Goal: Task Accomplishment & Management: Manage account settings

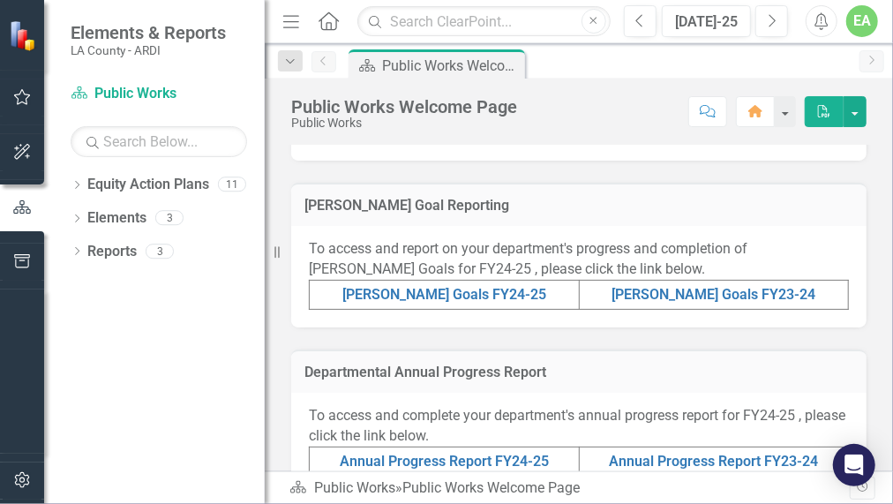
scroll to position [433, 0]
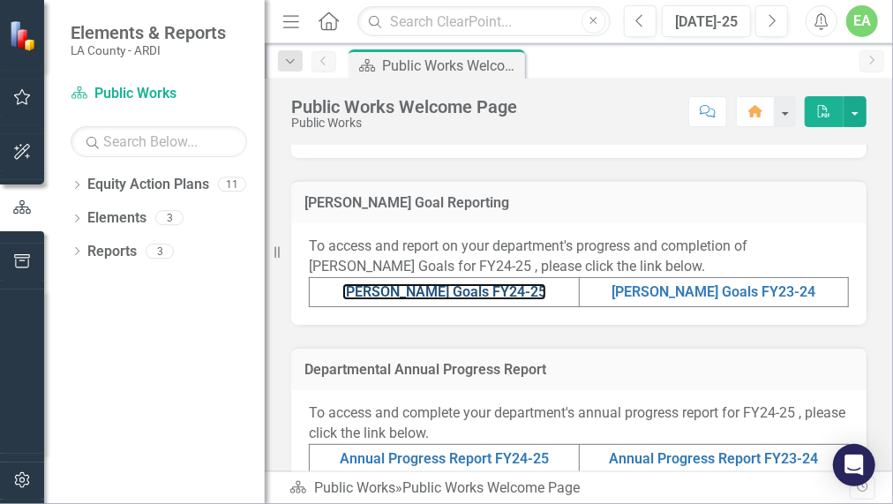
click at [420, 289] on link "[PERSON_NAME] Goals FY24-25" at bounding box center [444, 291] width 204 height 17
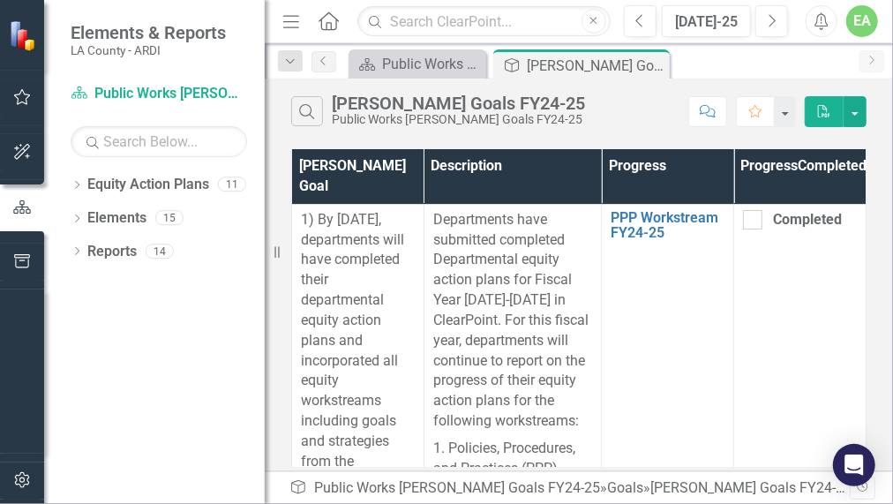
click at [889, 459] on div "[PERSON_NAME] Goal Description Progress Progress Completed 1) By [DATE], depart…" at bounding box center [579, 308] width 628 height 326
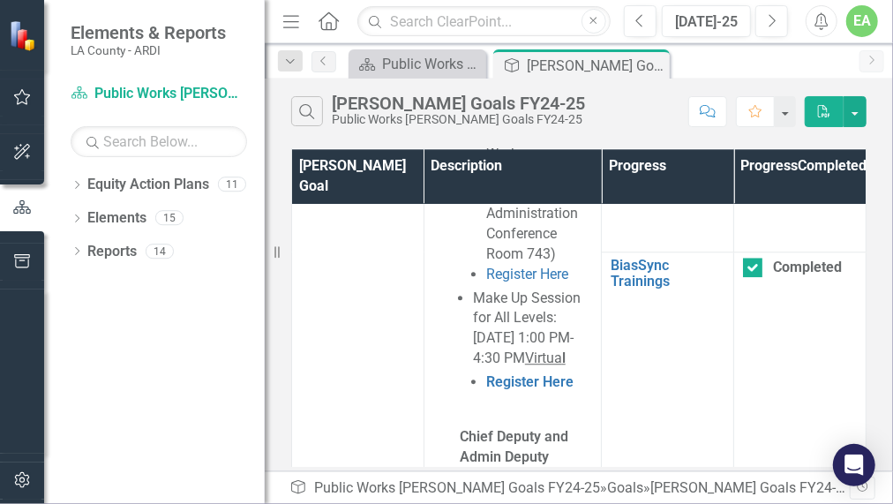
scroll to position [4766, 0]
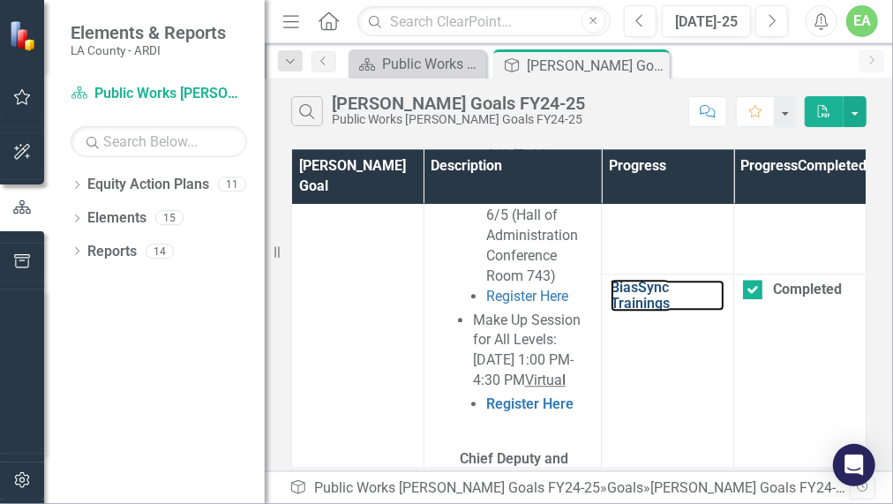
click at [629, 311] on link "BiasSync Trainings" at bounding box center [668, 295] width 114 height 31
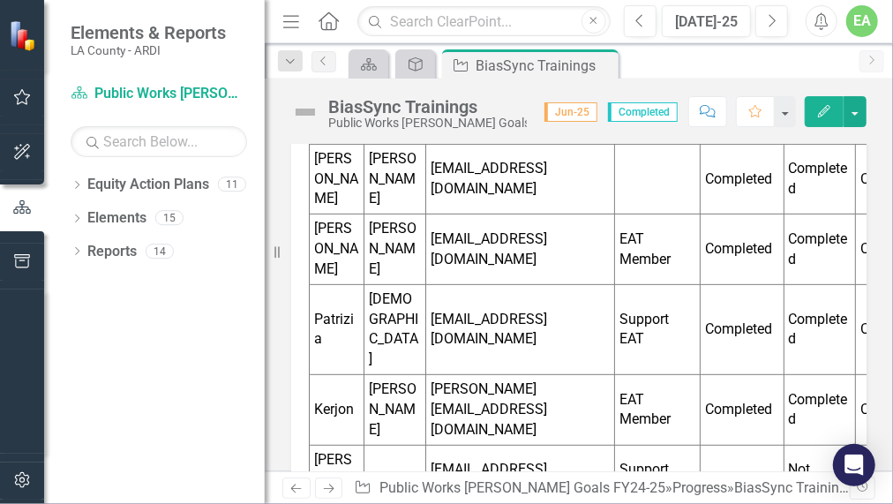
scroll to position [880, 0]
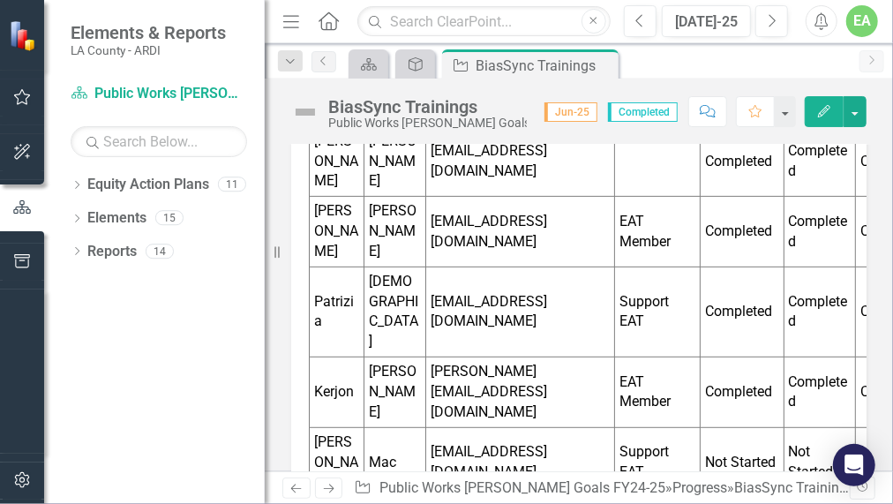
drag, startPoint x: 346, startPoint y: 361, endPoint x: 458, endPoint y: 409, distance: 121.8
click at [364, 427] on td "Mac" at bounding box center [395, 462] width 63 height 71
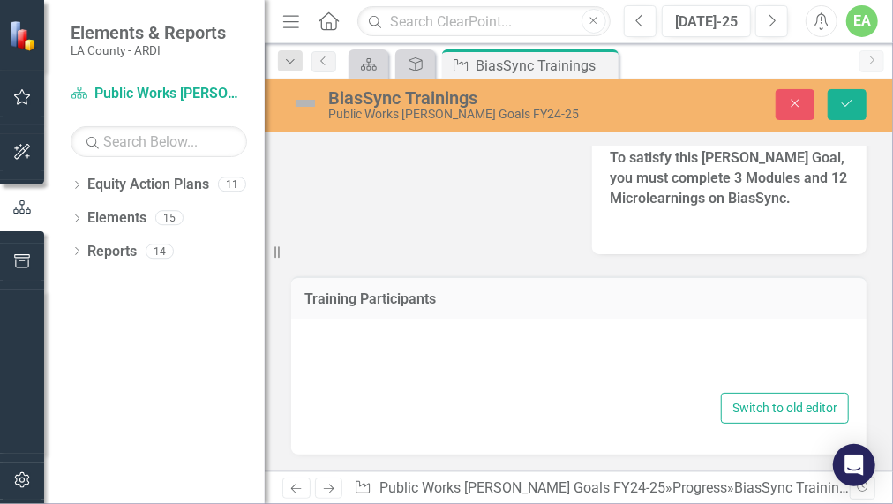
type textarea "<p><strong>MODULES</strong></p> <table style="width: 115.563%; height: 782.669p…"
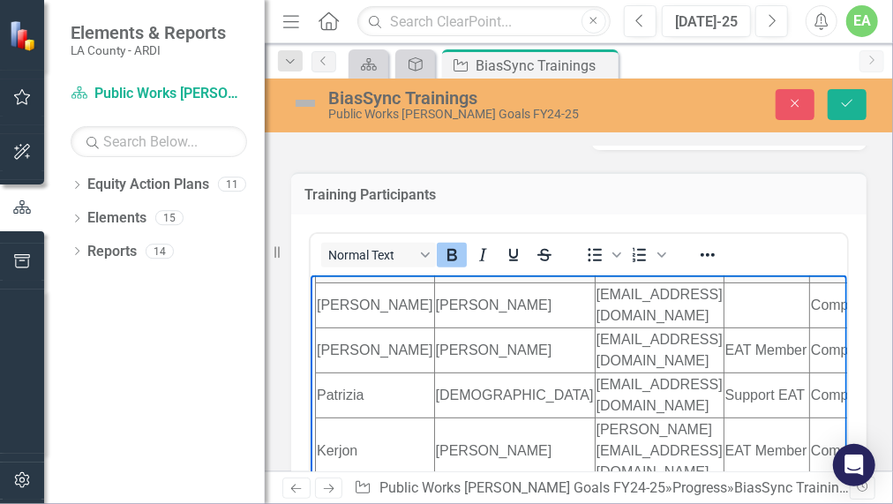
scroll to position [235, 0]
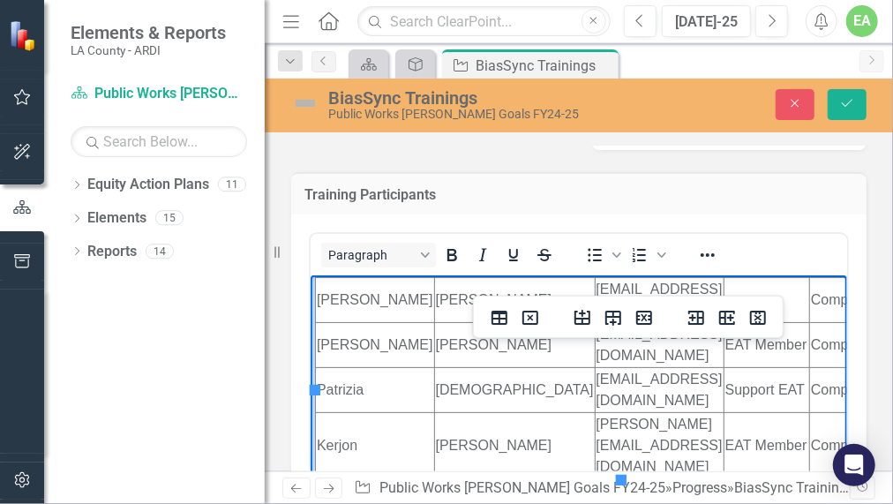
drag, startPoint x: 345, startPoint y: 397, endPoint x: 532, endPoint y: 419, distance: 188.4
click at [646, 316] on icon "Delete row" at bounding box center [644, 317] width 21 height 21
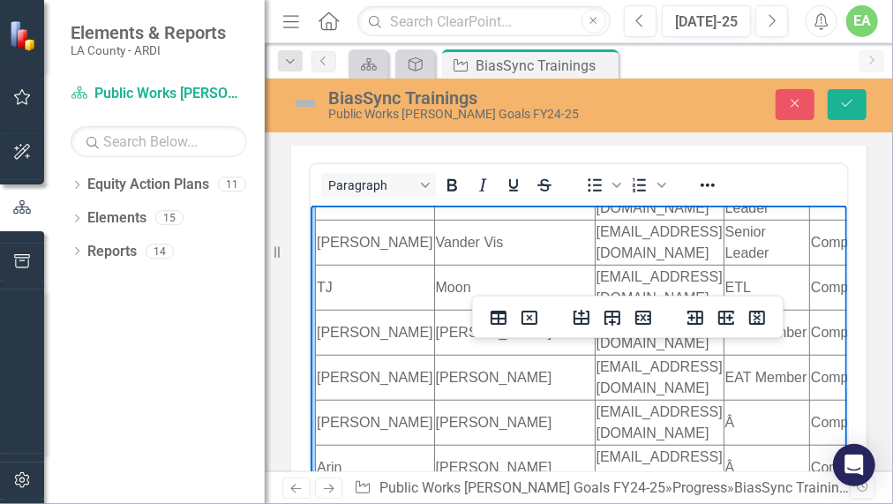
scroll to position [583, 0]
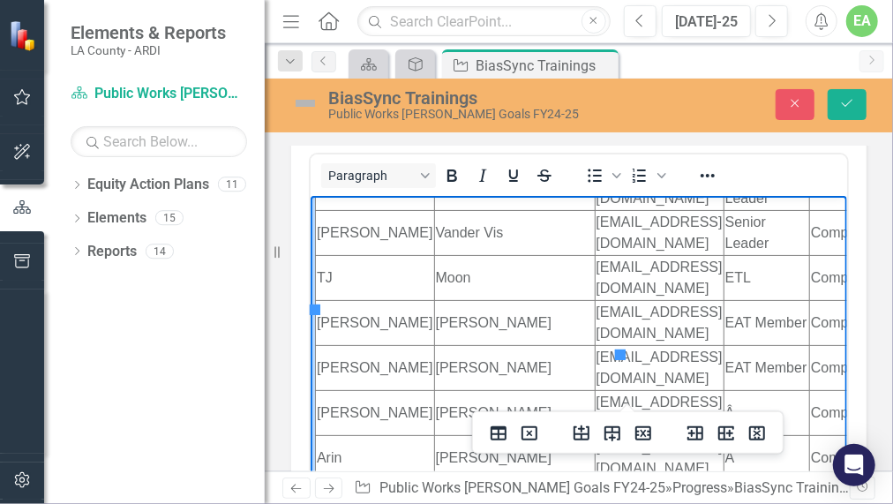
drag, startPoint x: 339, startPoint y: 319, endPoint x: 436, endPoint y: 316, distance: 97.1
click at [641, 438] on icon "Delete row" at bounding box center [643, 433] width 21 height 21
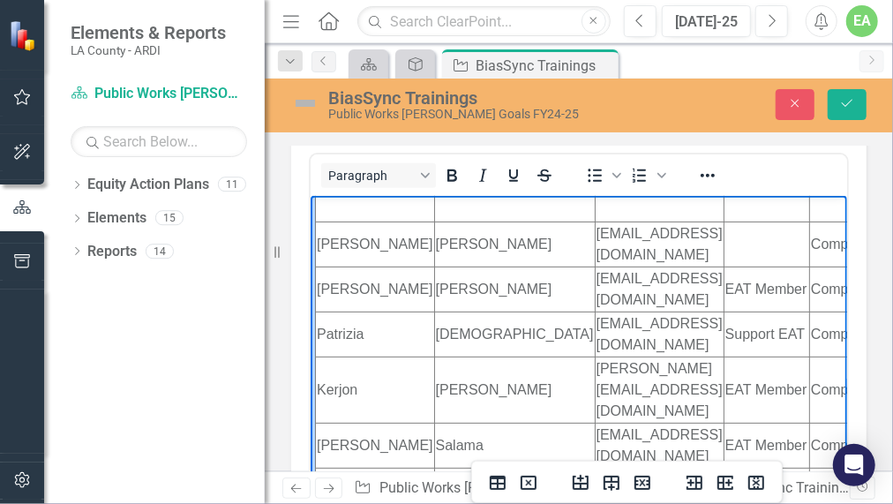
scroll to position [214, 0]
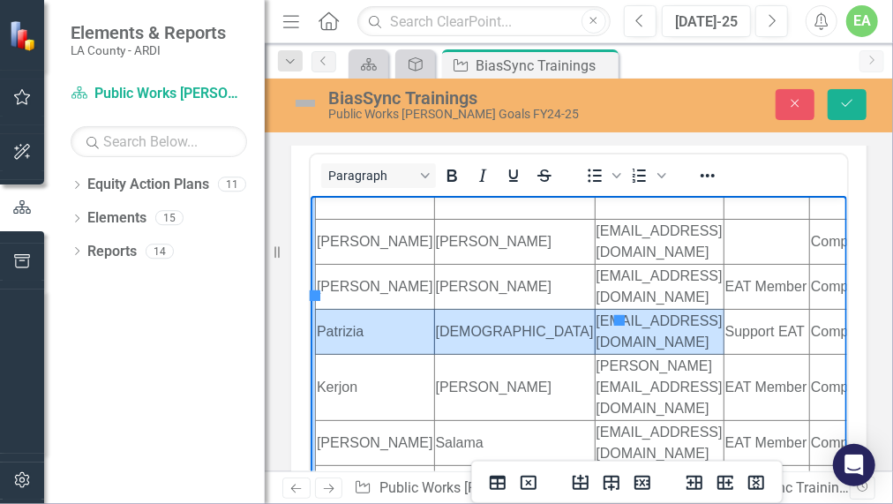
drag, startPoint x: 356, startPoint y: 289, endPoint x: 477, endPoint y: 286, distance: 120.1
click at [477, 309] on tr "[PERSON_NAME] [EMAIL_ADDRESS][DOMAIN_NAME] Support EAT Completed Completed Comp…" at bounding box center [723, 331] width 816 height 45
click at [643, 482] on icon "Delete row" at bounding box center [642, 483] width 16 height 14
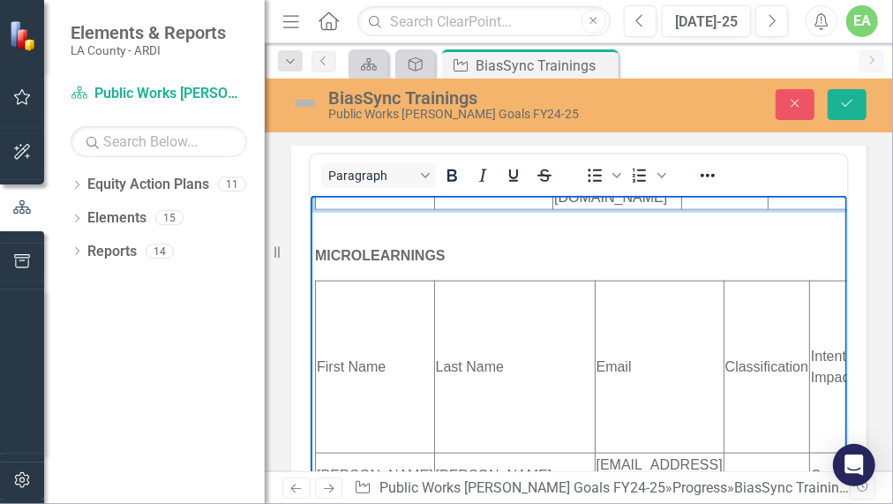
scroll to position [925, 0]
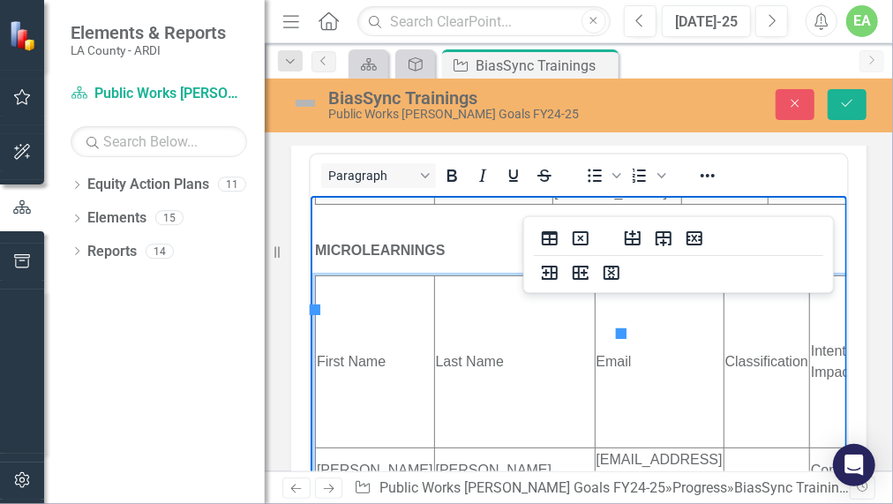
drag, startPoint x: 355, startPoint y: 303, endPoint x: 484, endPoint y: 300, distance: 129.7
click at [697, 236] on icon "Delete row" at bounding box center [694, 238] width 21 height 21
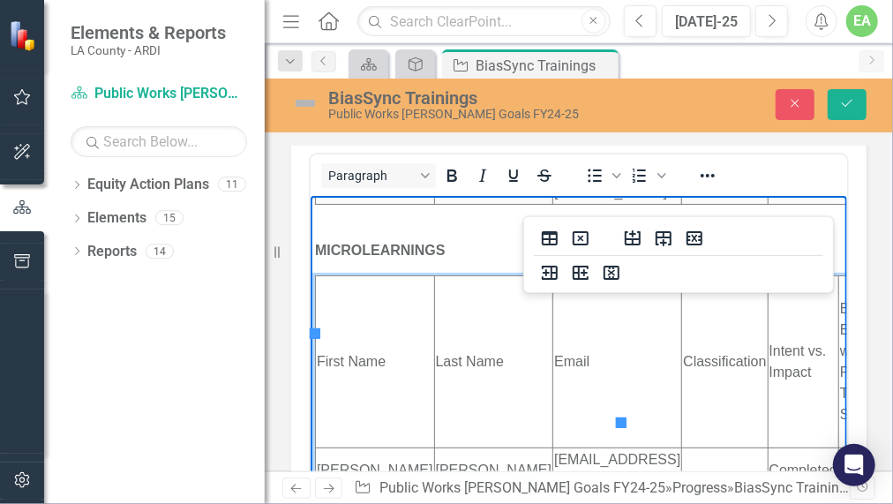
drag, startPoint x: 334, startPoint y: 341, endPoint x: 468, endPoint y: 375, distance: 137.4
click at [694, 236] on icon "Delete row" at bounding box center [695, 238] width 16 height 14
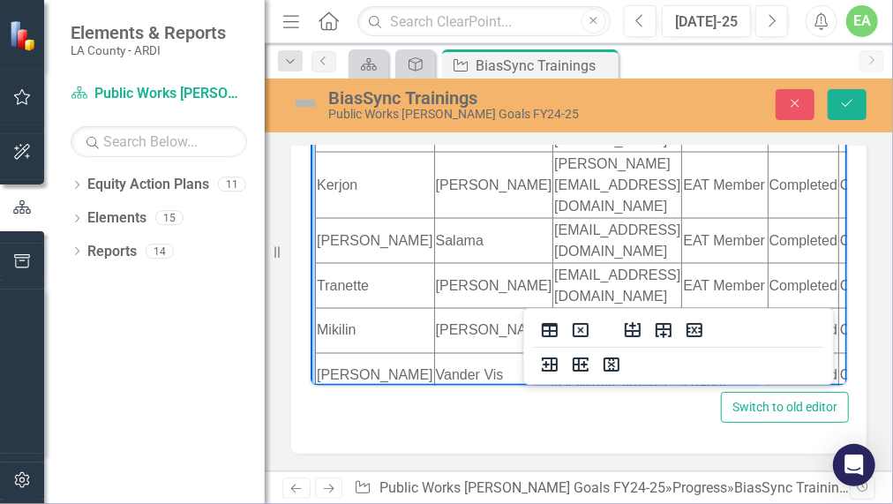
scroll to position [1203, 0]
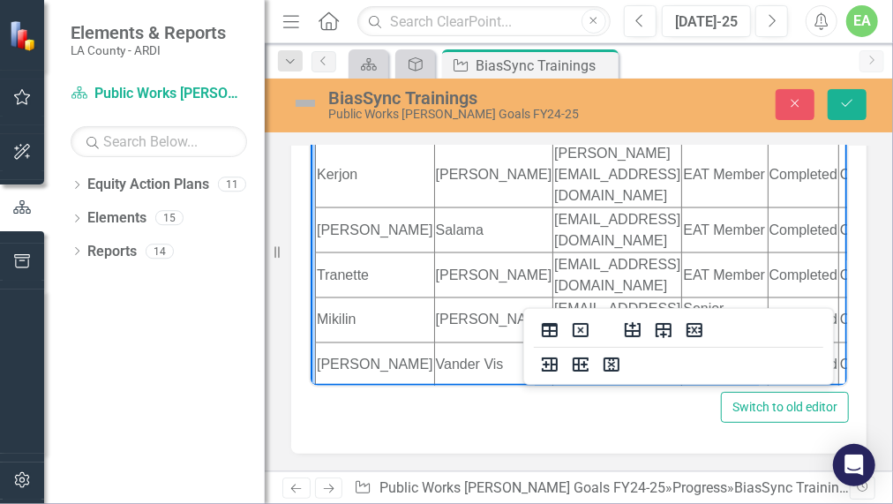
drag, startPoint x: 831, startPoint y: 281, endPoint x: 1137, endPoint y: 391, distance: 324.3
drag, startPoint x: 342, startPoint y: 265, endPoint x: 481, endPoint y: 265, distance: 138.5
click at [694, 332] on icon "Delete row" at bounding box center [695, 330] width 16 height 14
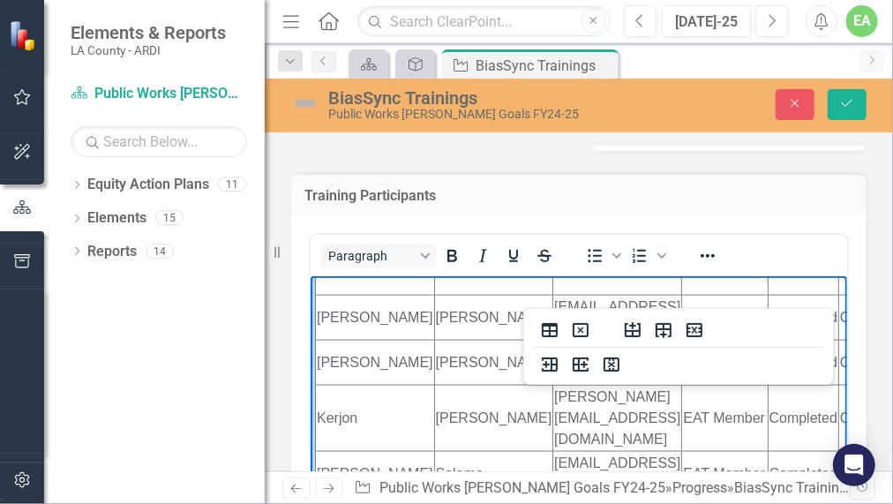
scroll to position [495, 0]
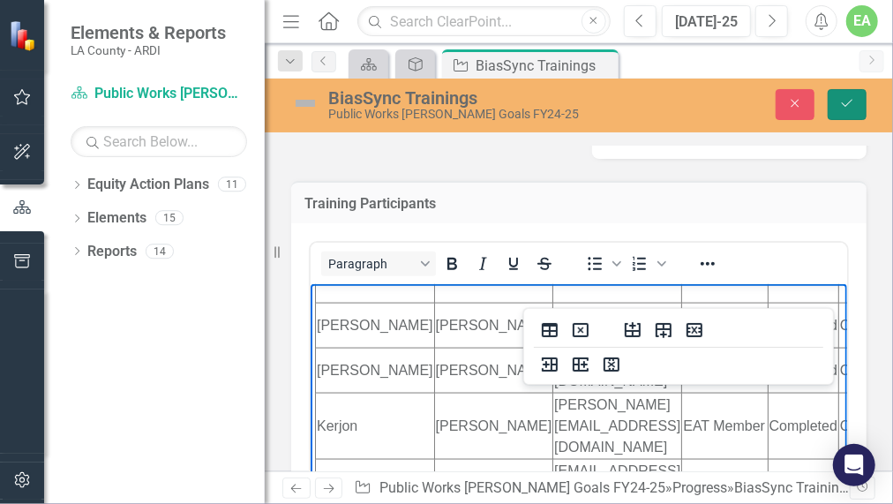
click at [852, 104] on icon "Save" at bounding box center [847, 103] width 16 height 12
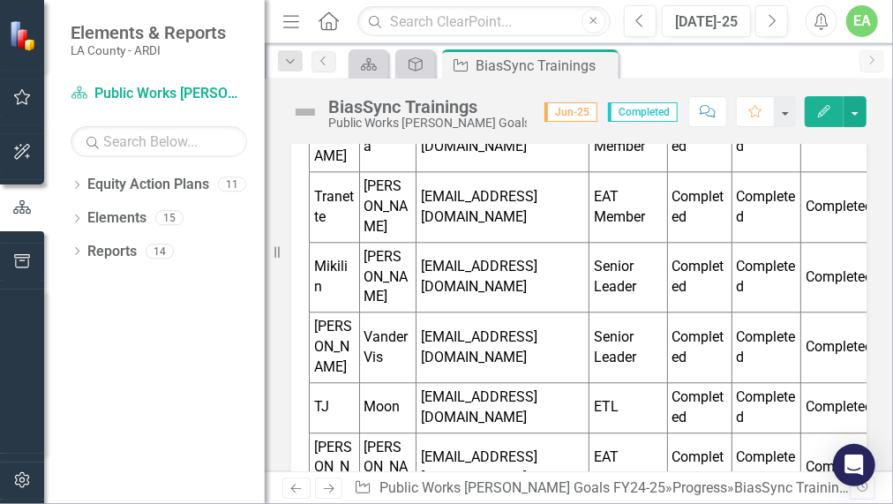
scroll to position [2410, 0]
